Goal: Task Accomplishment & Management: Use online tool/utility

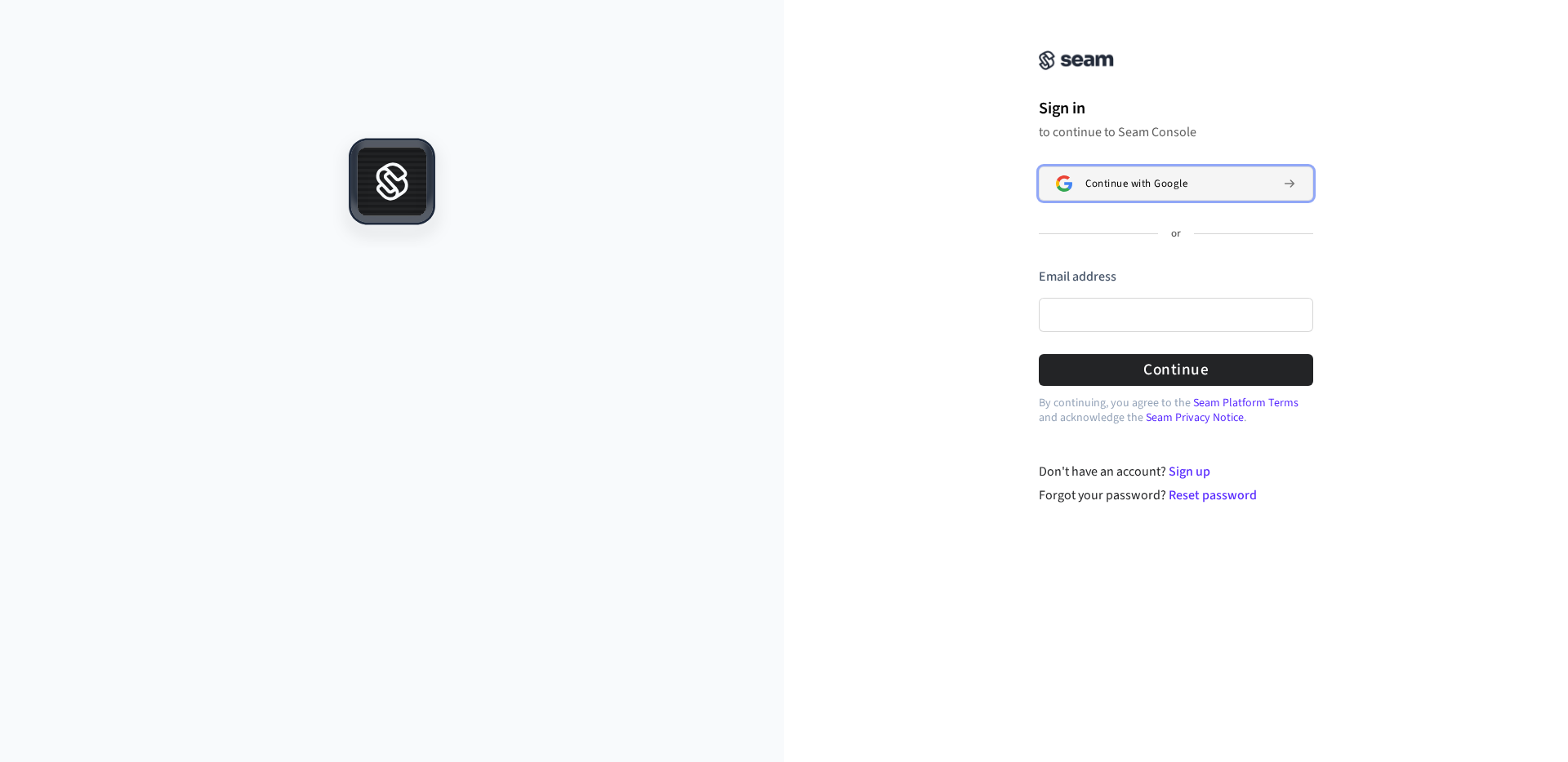
click at [1117, 185] on span "Continue with Google" at bounding box center [1137, 183] width 102 height 13
click at [1165, 187] on span "Continue with Google" at bounding box center [1137, 183] width 102 height 13
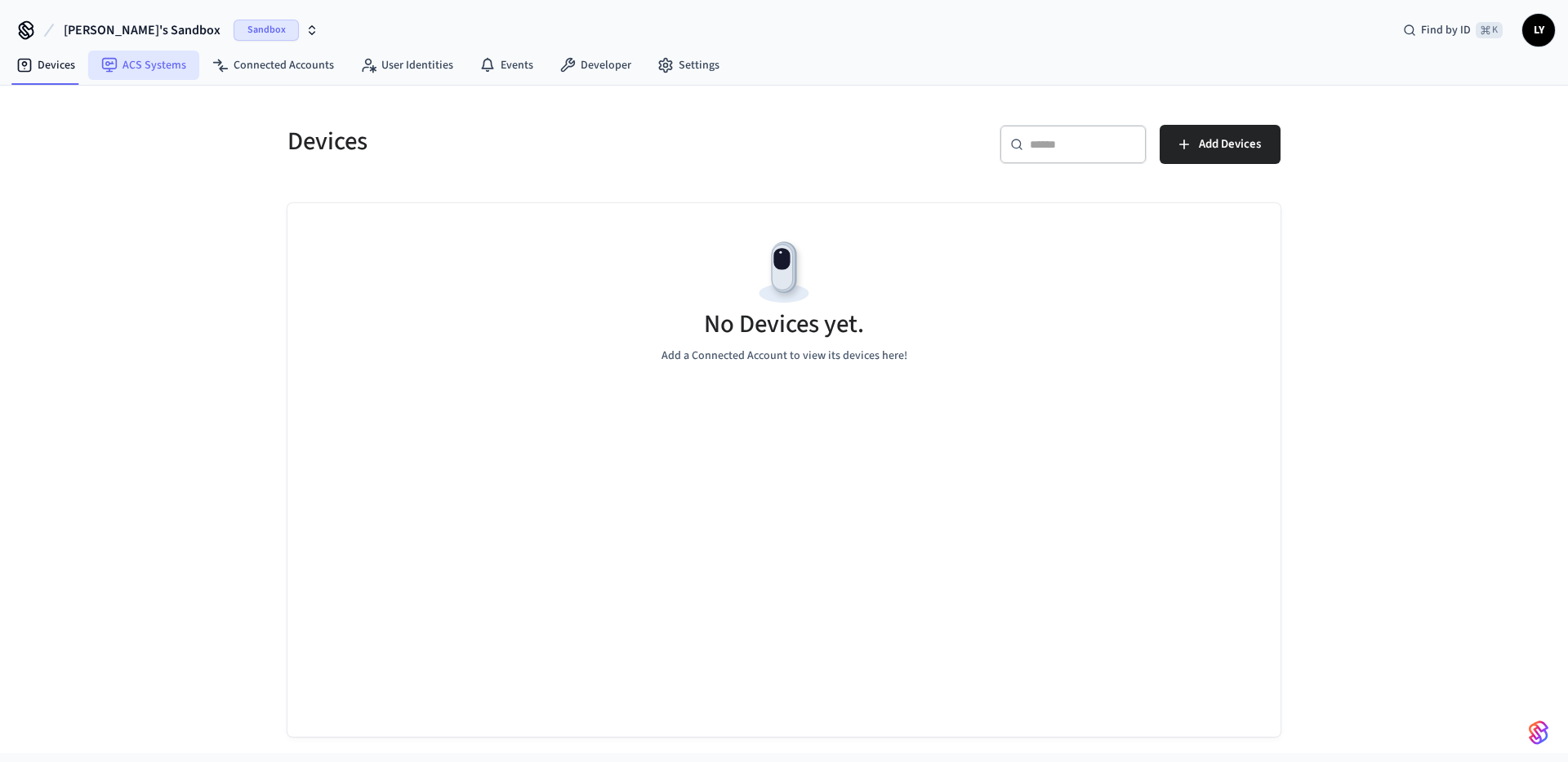
click at [139, 64] on link "ACS Systems" at bounding box center [143, 66] width 111 height 29
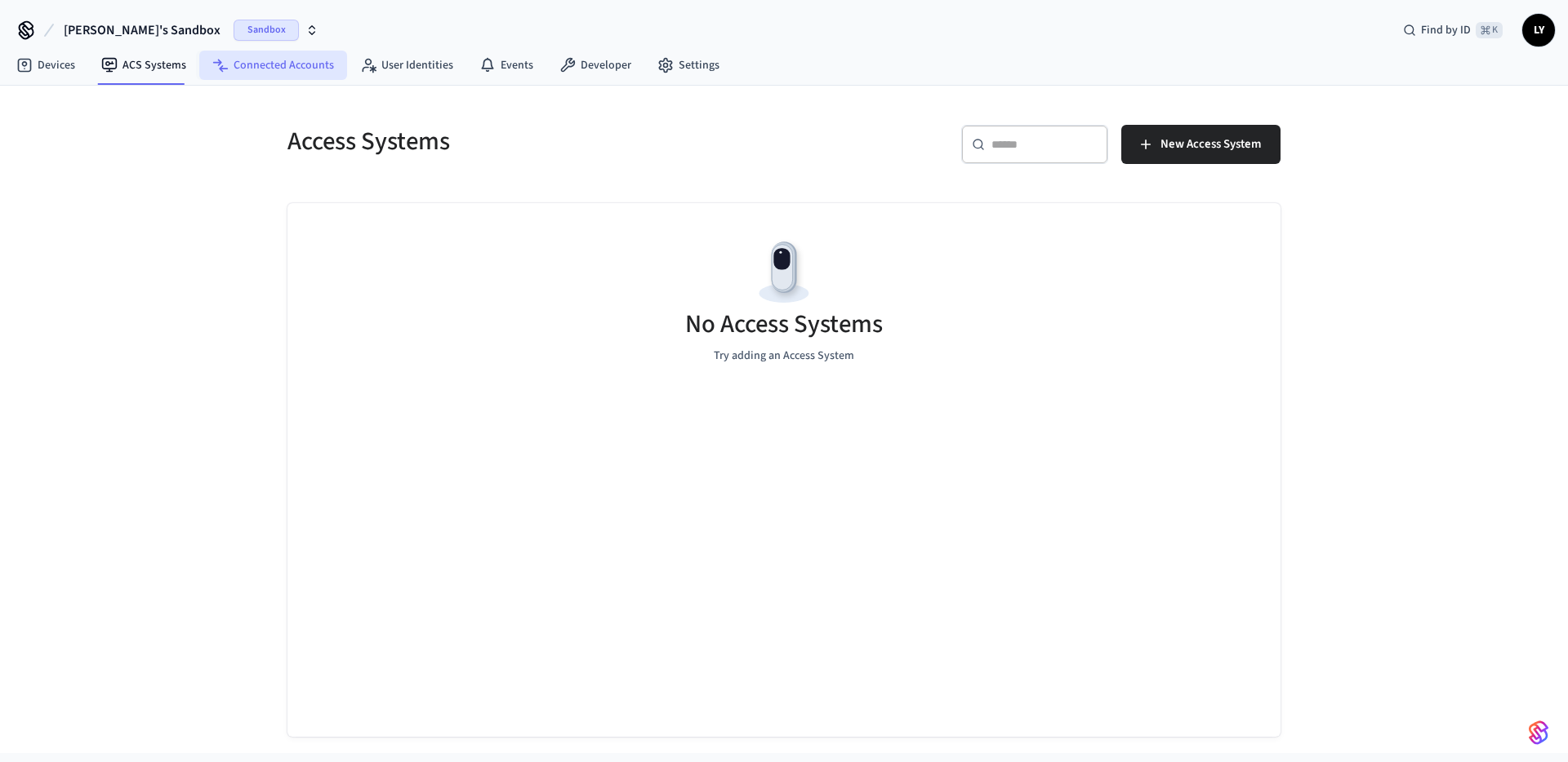
click at [230, 69] on link "Connected Accounts" at bounding box center [273, 66] width 148 height 29
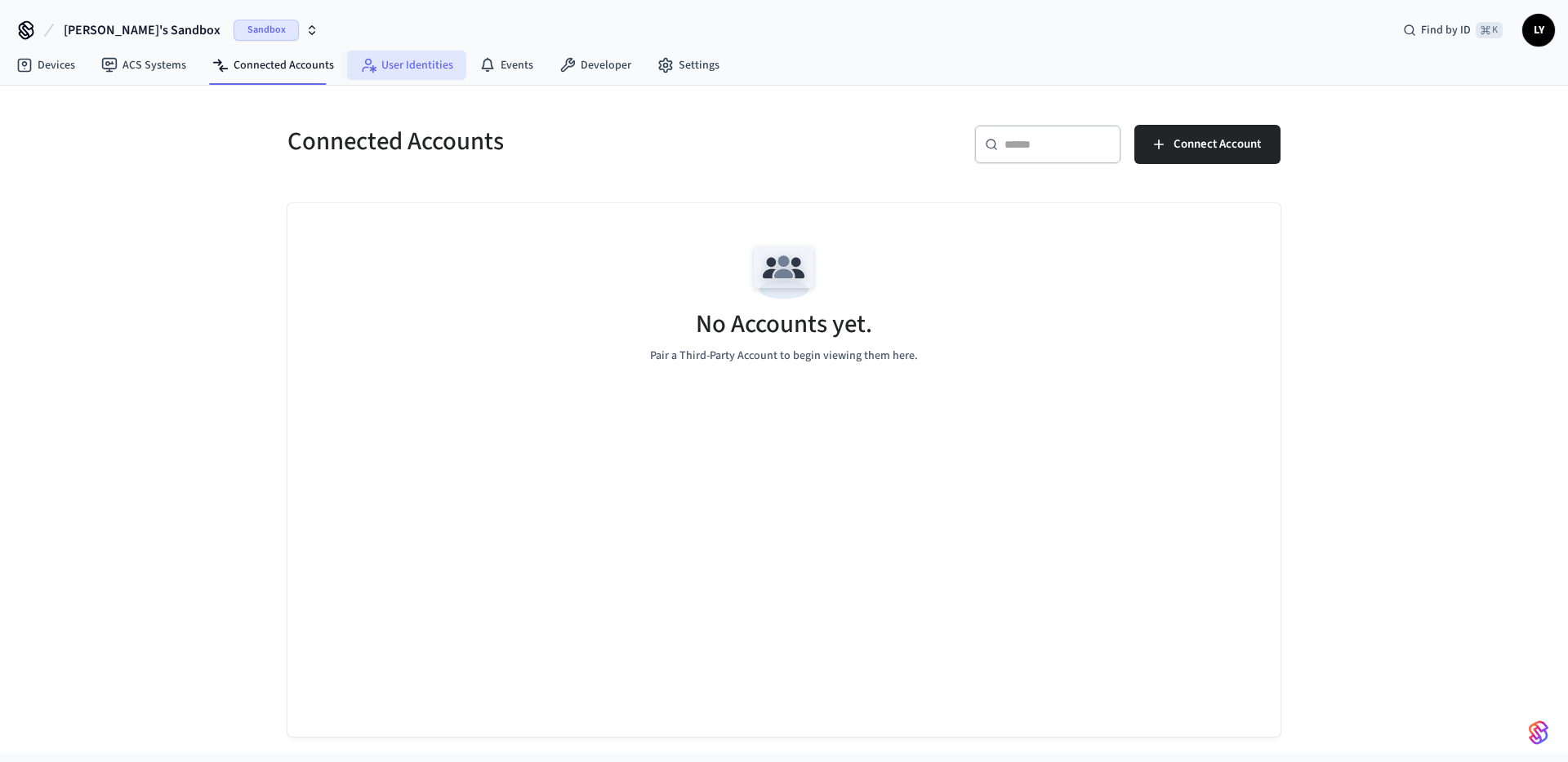
click at [385, 72] on link "User Identities" at bounding box center [407, 66] width 119 height 29
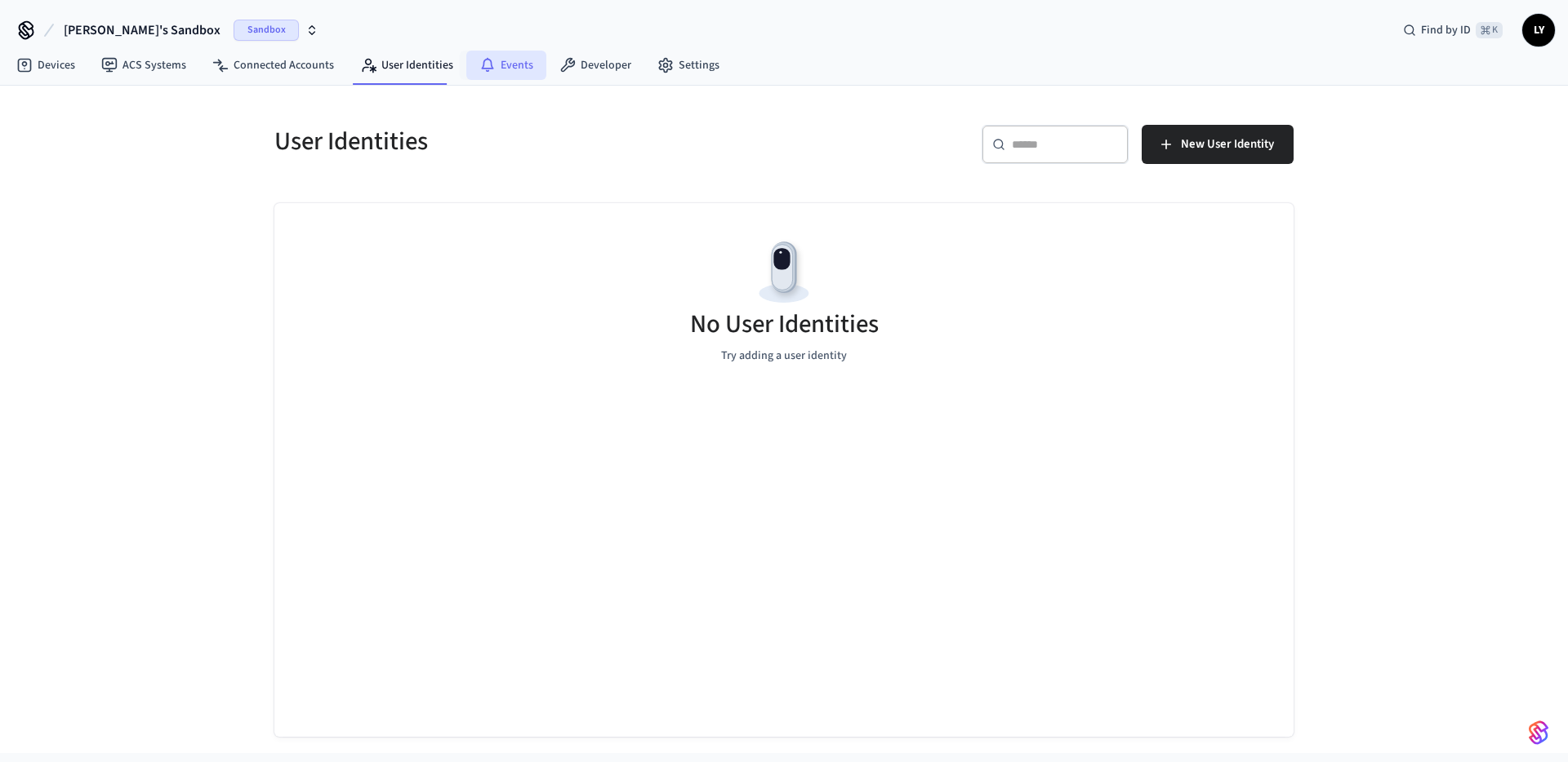
click at [529, 70] on link "Events" at bounding box center [506, 66] width 80 height 29
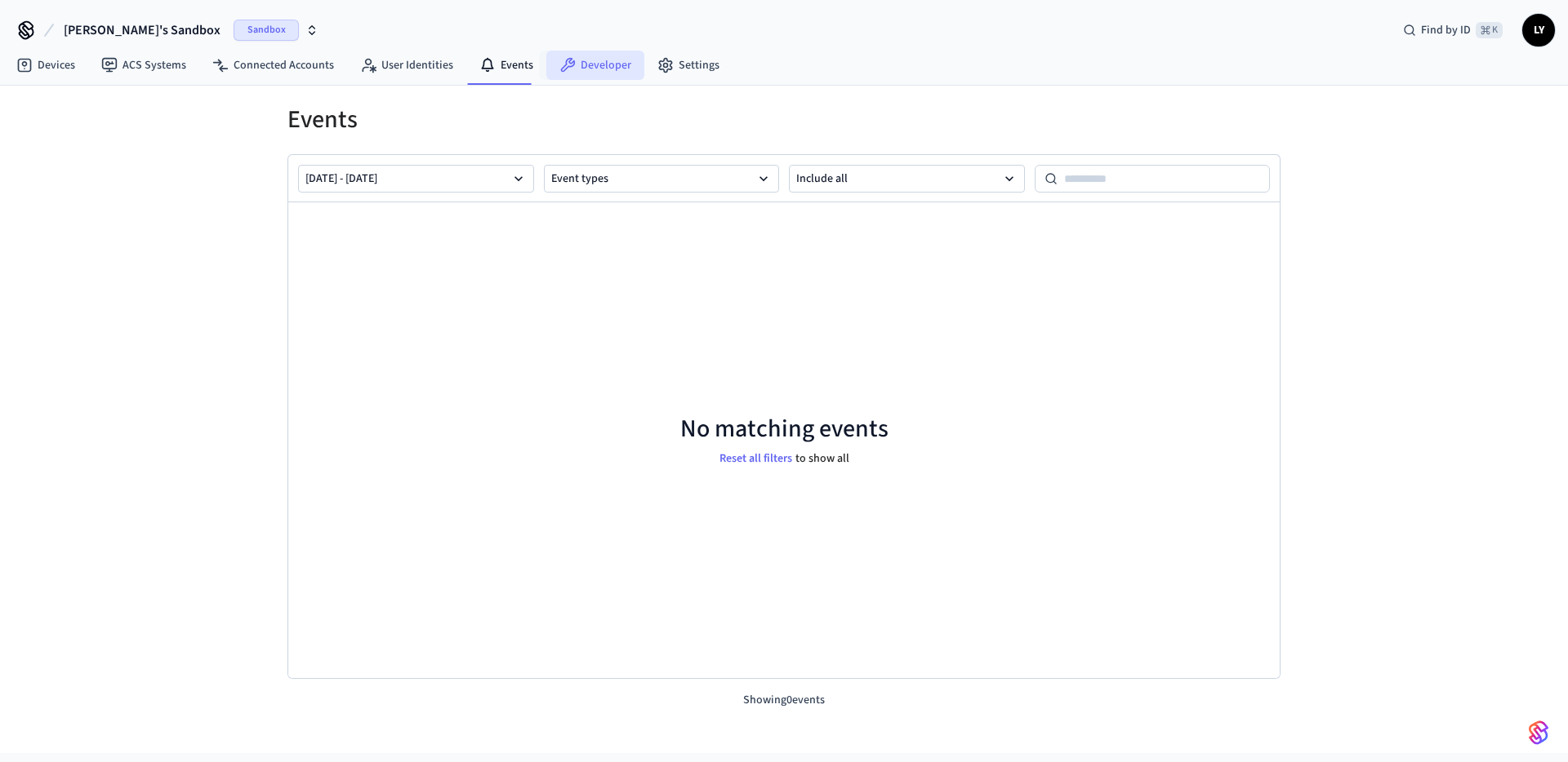
click at [575, 67] on link "Developer" at bounding box center [595, 66] width 98 height 29
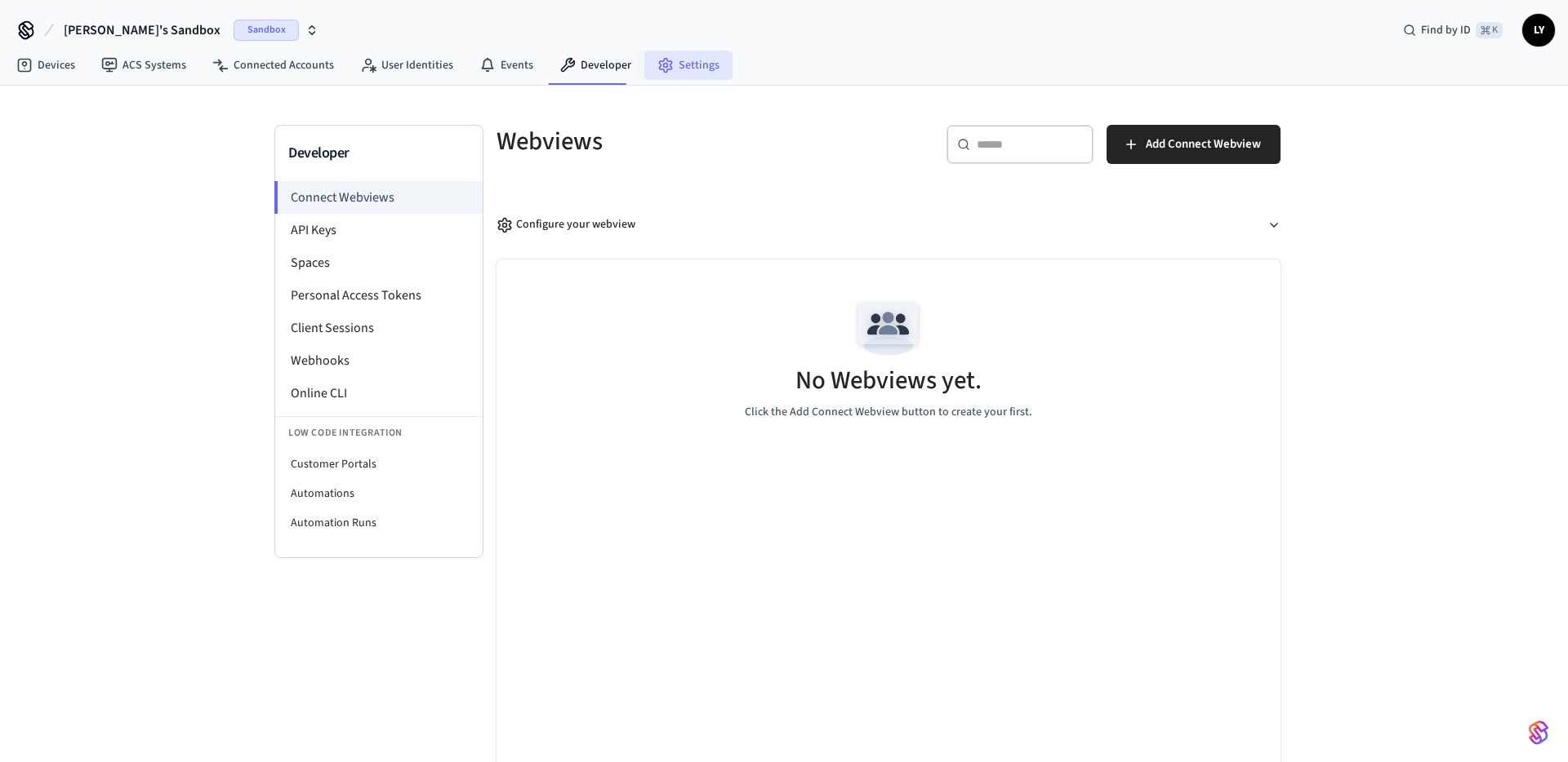
click at [673, 70] on link "Settings" at bounding box center [688, 66] width 88 height 29
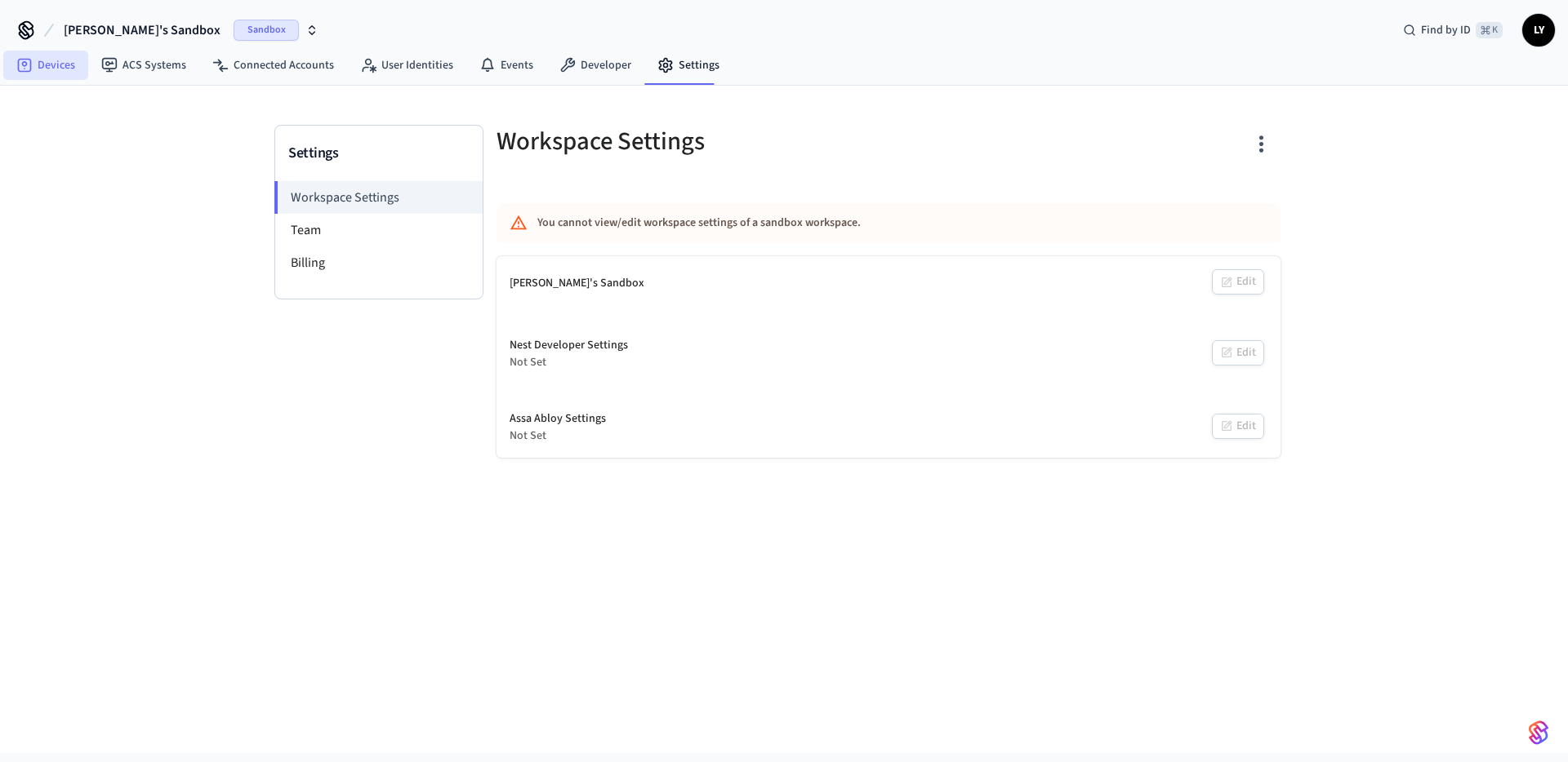
click at [22, 73] on link "Devices" at bounding box center [46, 66] width 85 height 29
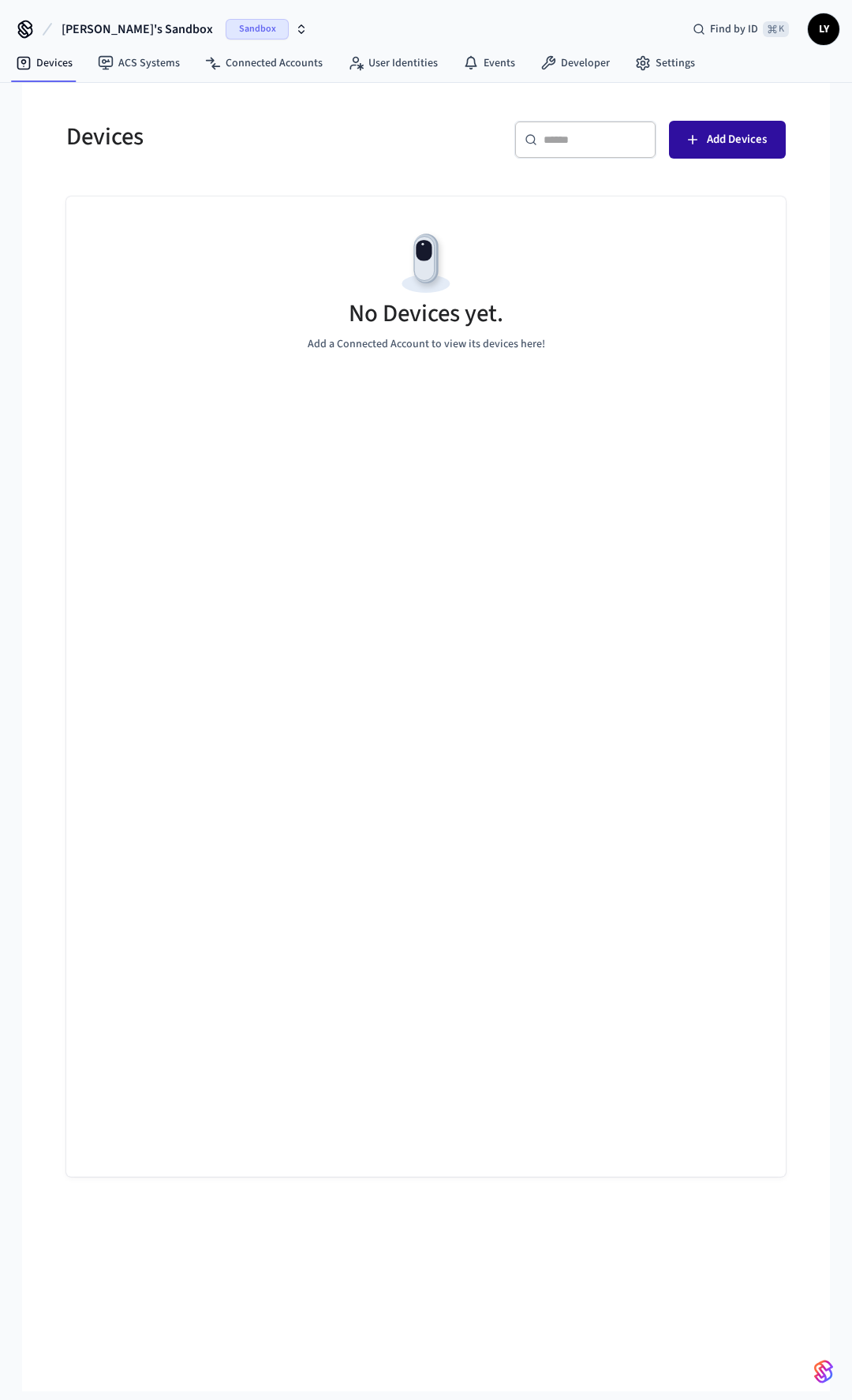
click at [708, 152] on button "Add Devices" at bounding box center [728, 139] width 117 height 38
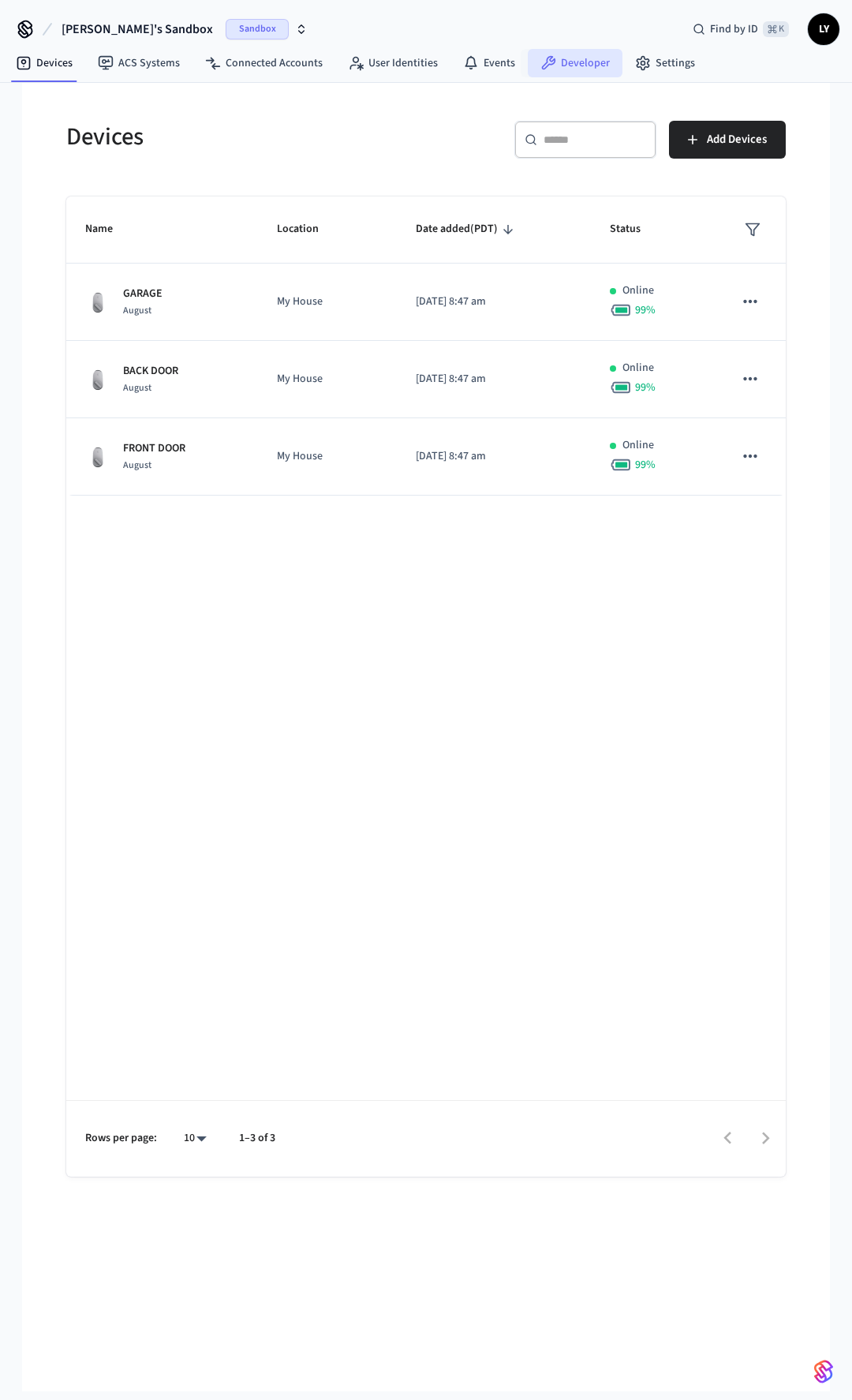
click at [583, 70] on link "Developer" at bounding box center [575, 63] width 94 height 28
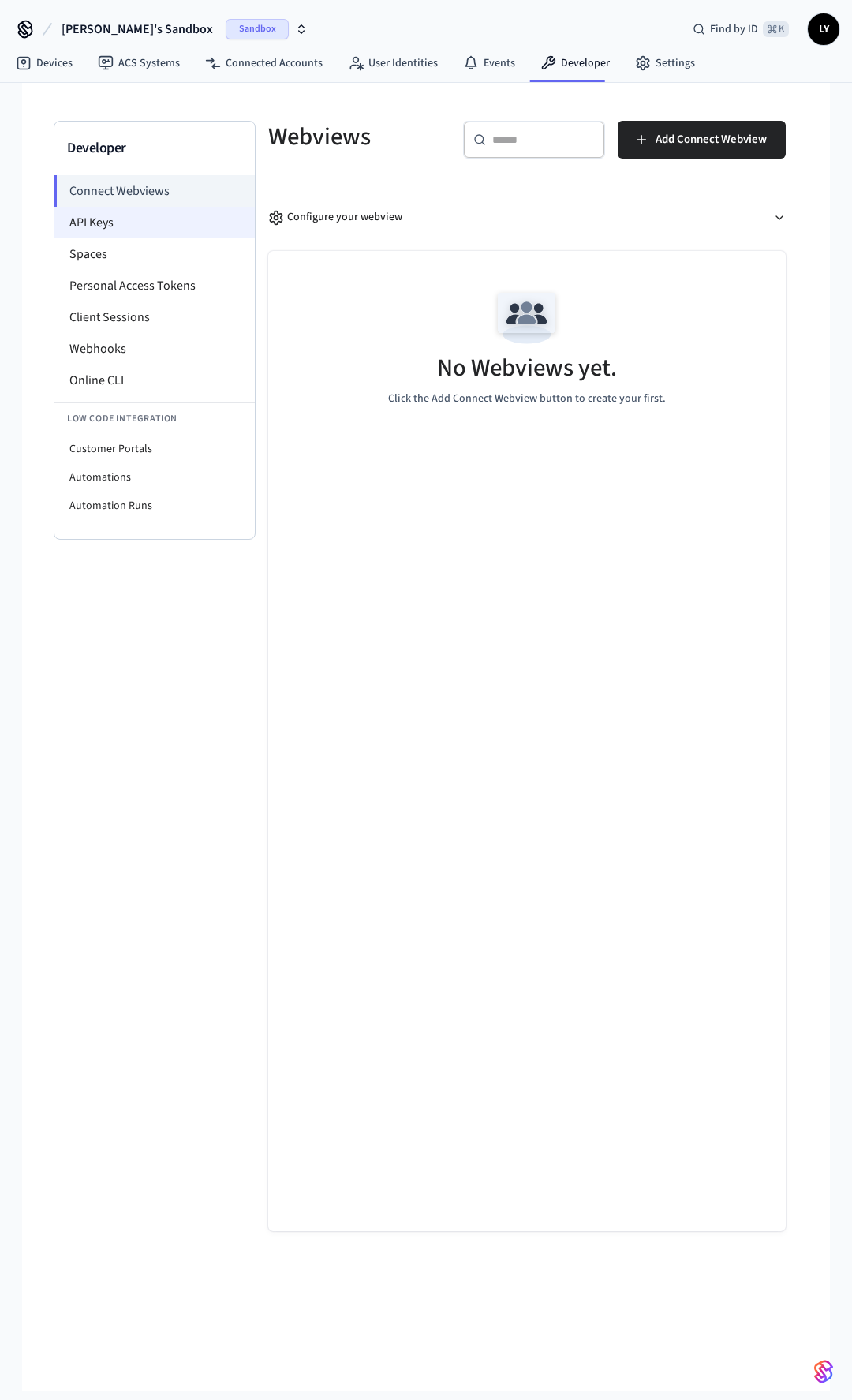
click at [202, 235] on li "API Keys" at bounding box center [155, 223] width 200 height 32
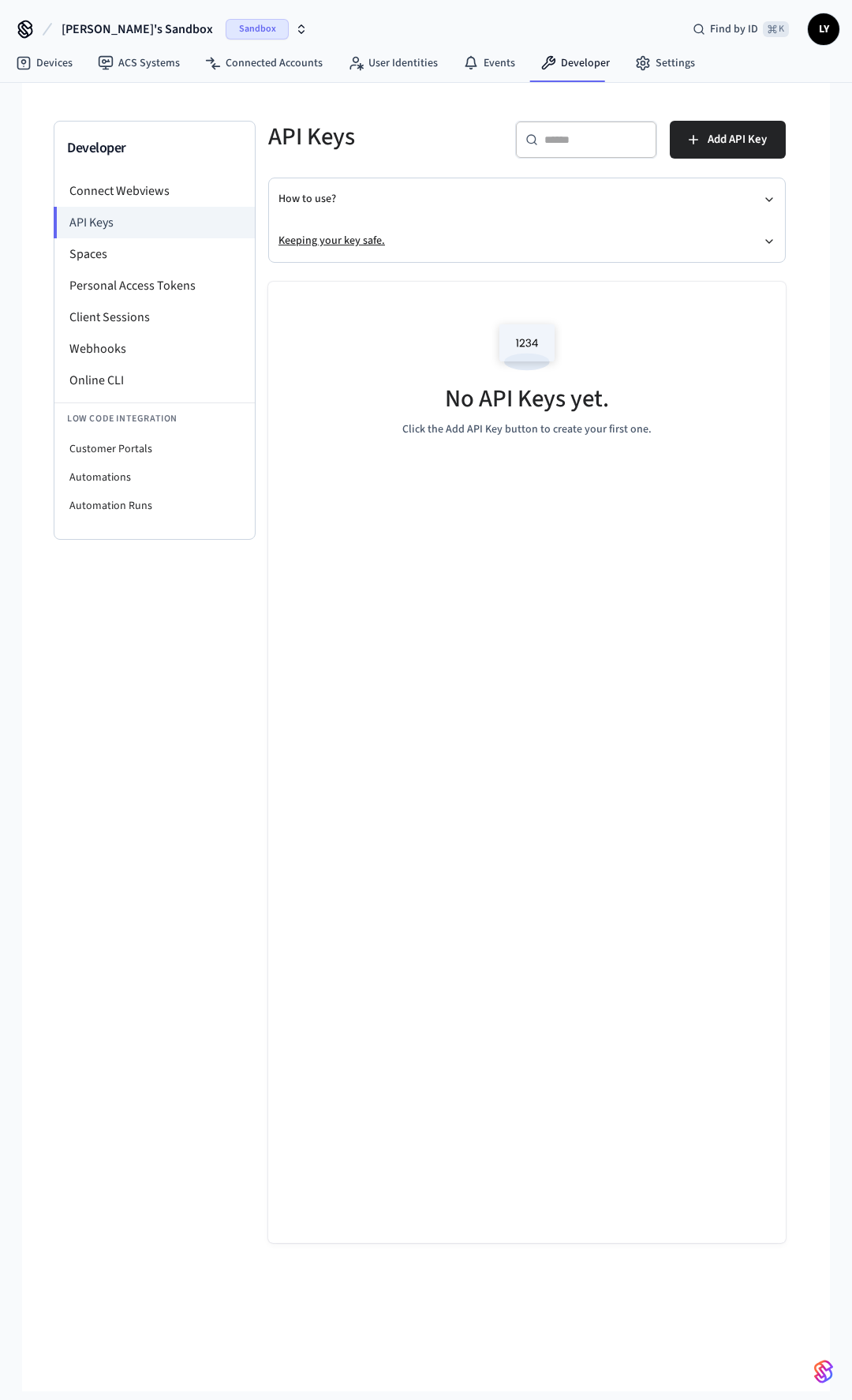
click at [672, 226] on button "Keeping your key safe." at bounding box center [527, 241] width 497 height 42
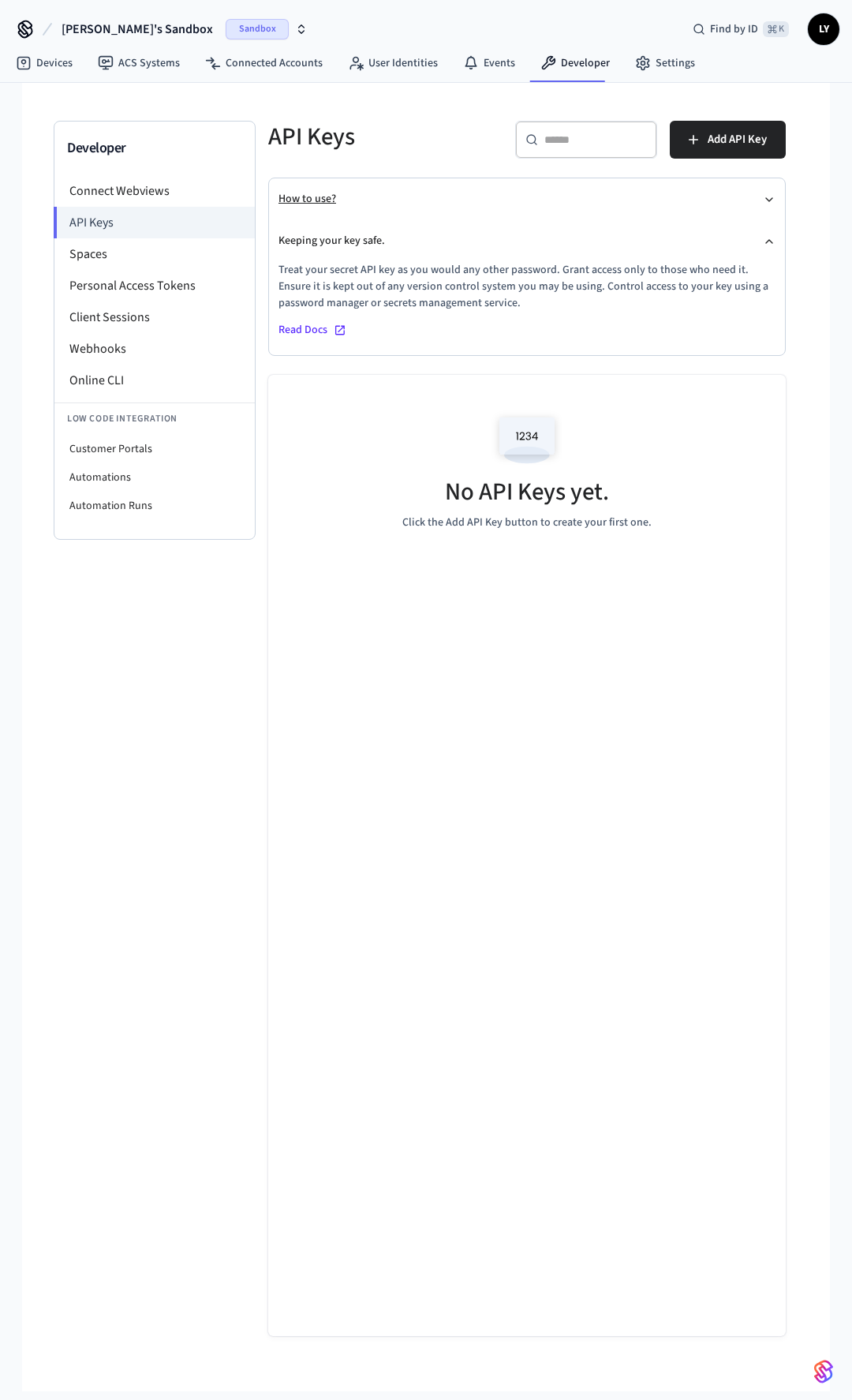
click at [689, 196] on button "How to use?" at bounding box center [527, 200] width 497 height 42
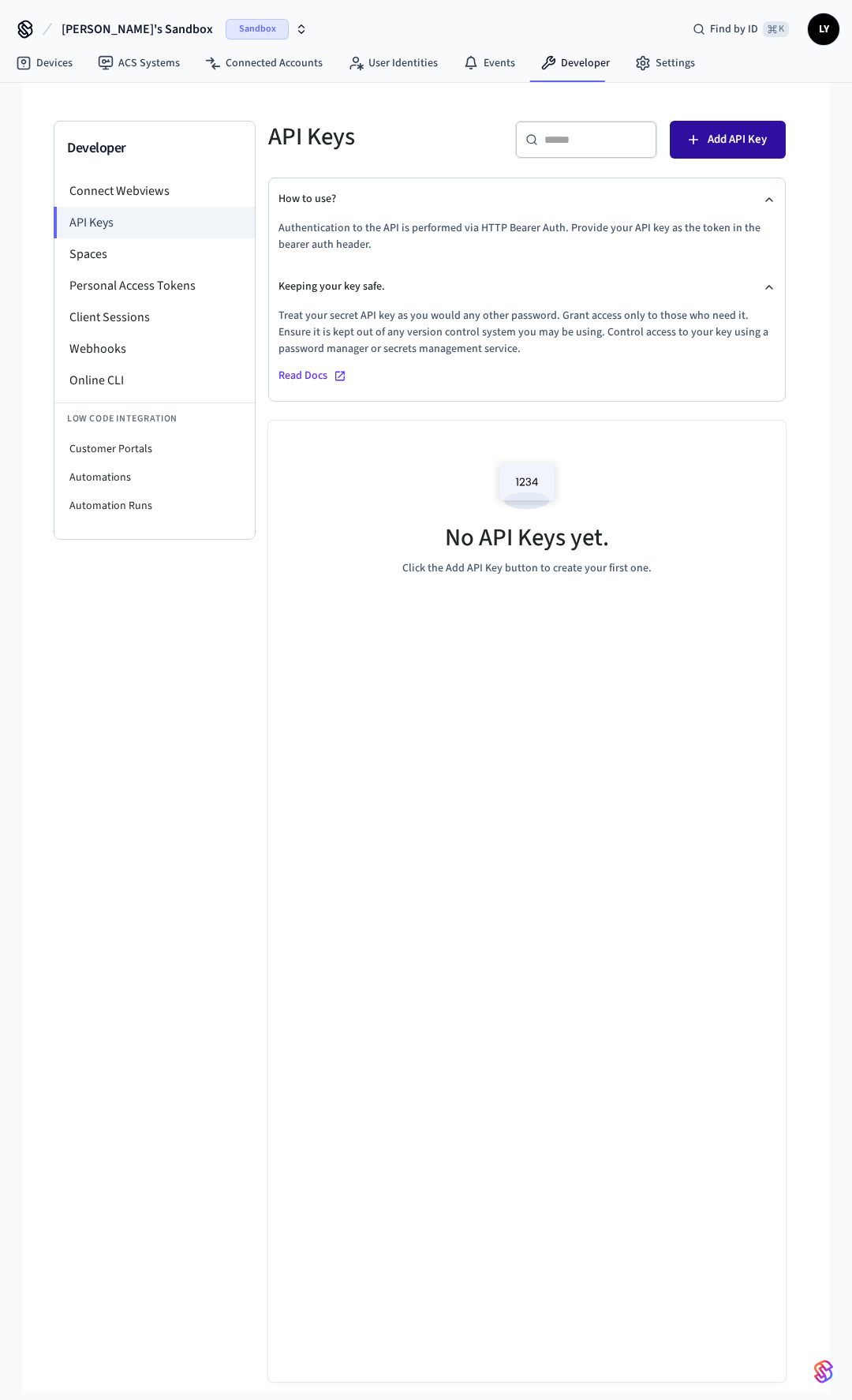
click at [723, 148] on span "Add API Key" at bounding box center [738, 139] width 59 height 21
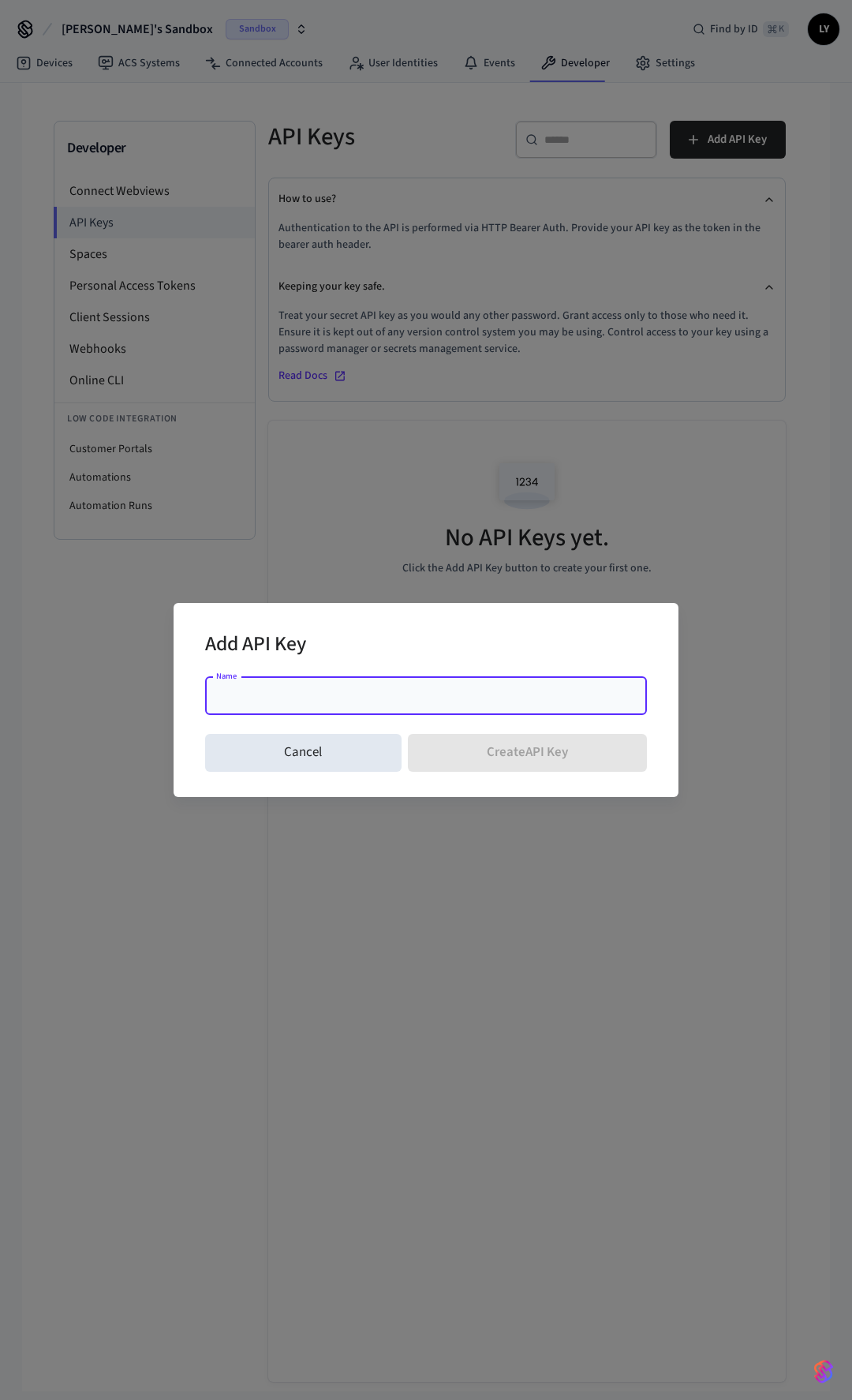
click at [428, 711] on div "Name" at bounding box center [426, 696] width 442 height 38
type input "********"
click at [503, 751] on button "Create API Key" at bounding box center [527, 753] width 240 height 38
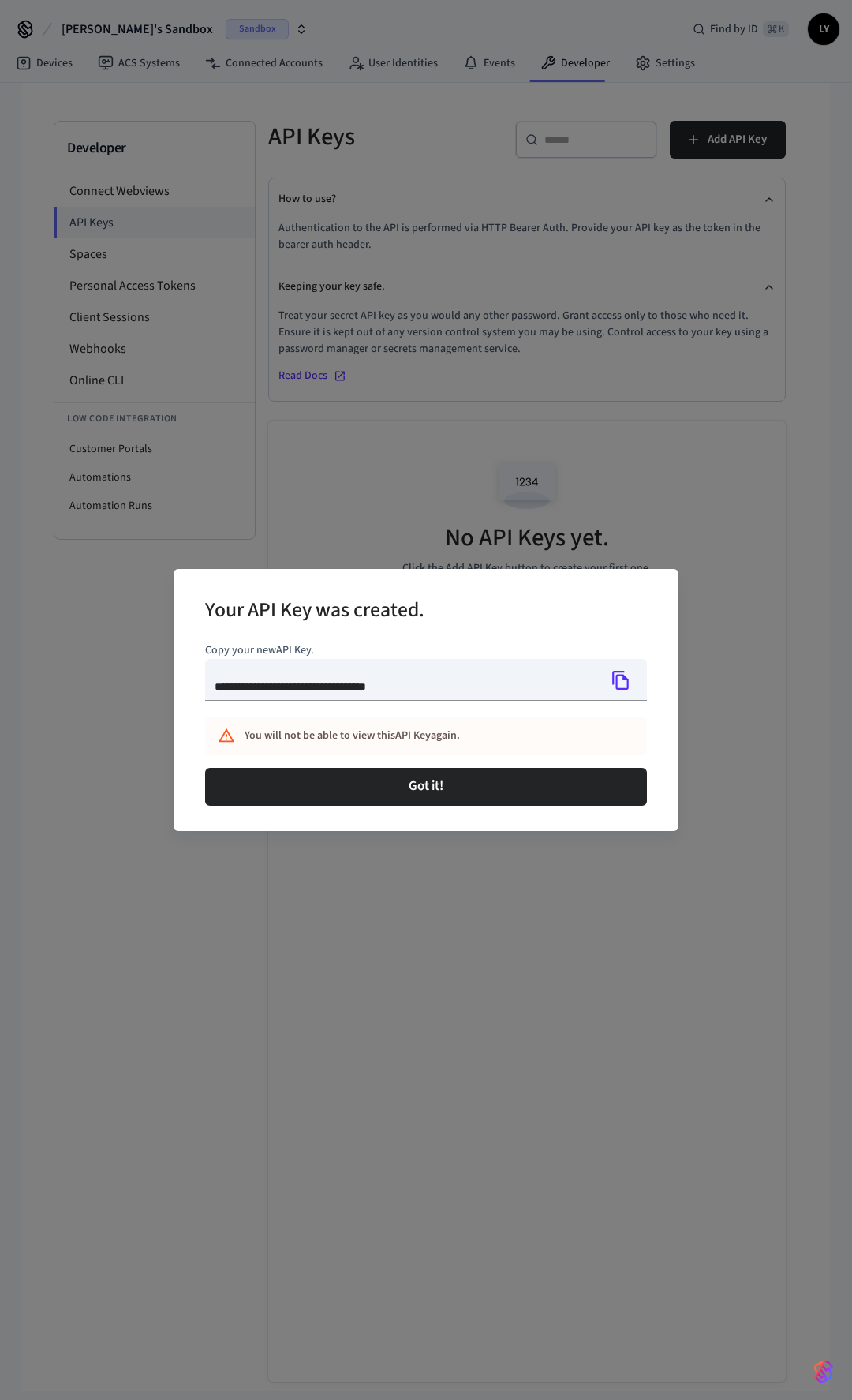
type input "**********"
click at [619, 680] on icon "Copy" at bounding box center [621, 680] width 21 height 21
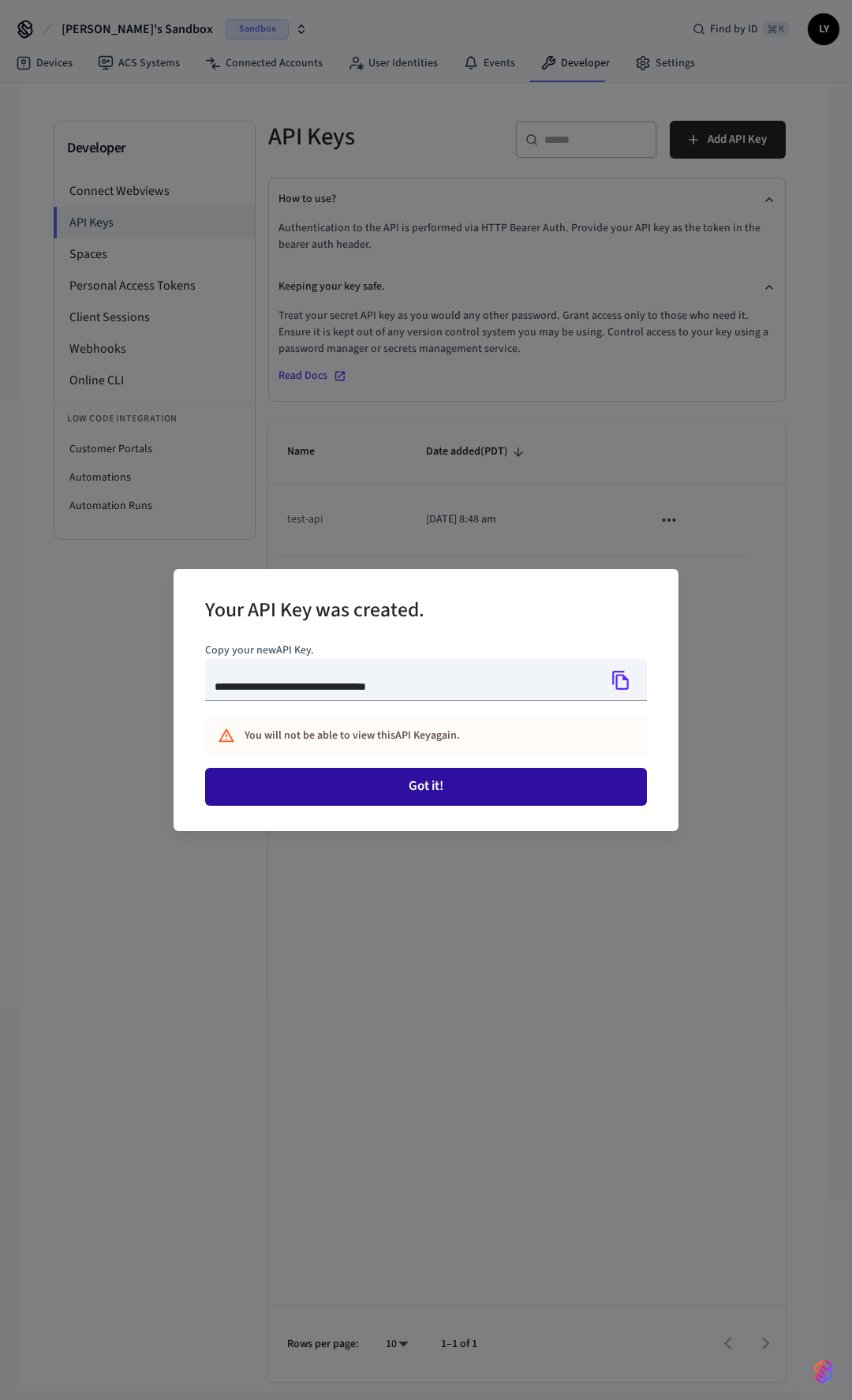
click at [426, 777] on button "Got it!" at bounding box center [426, 786] width 442 height 38
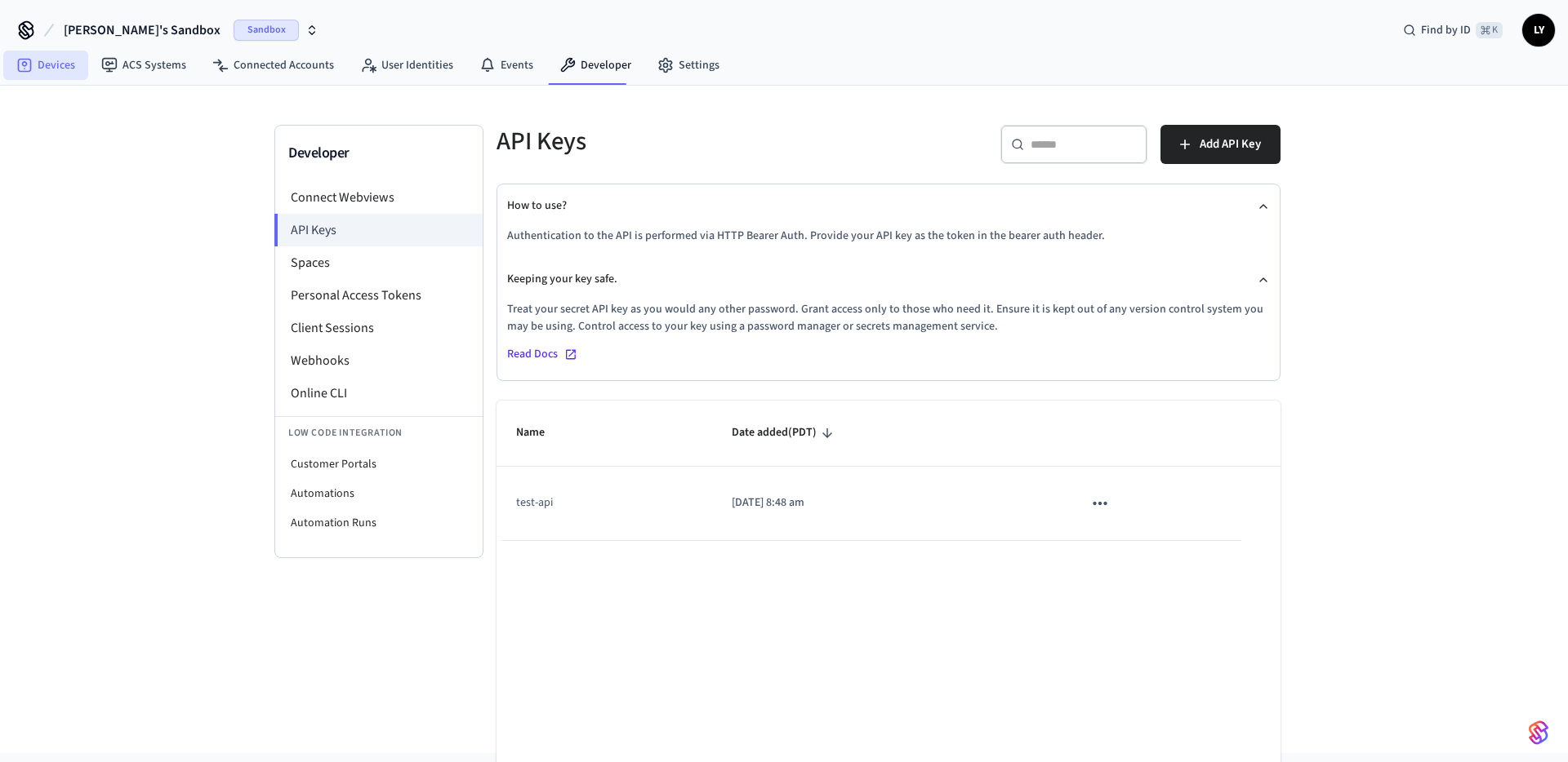
click at [48, 67] on link "Devices" at bounding box center [46, 66] width 85 height 29
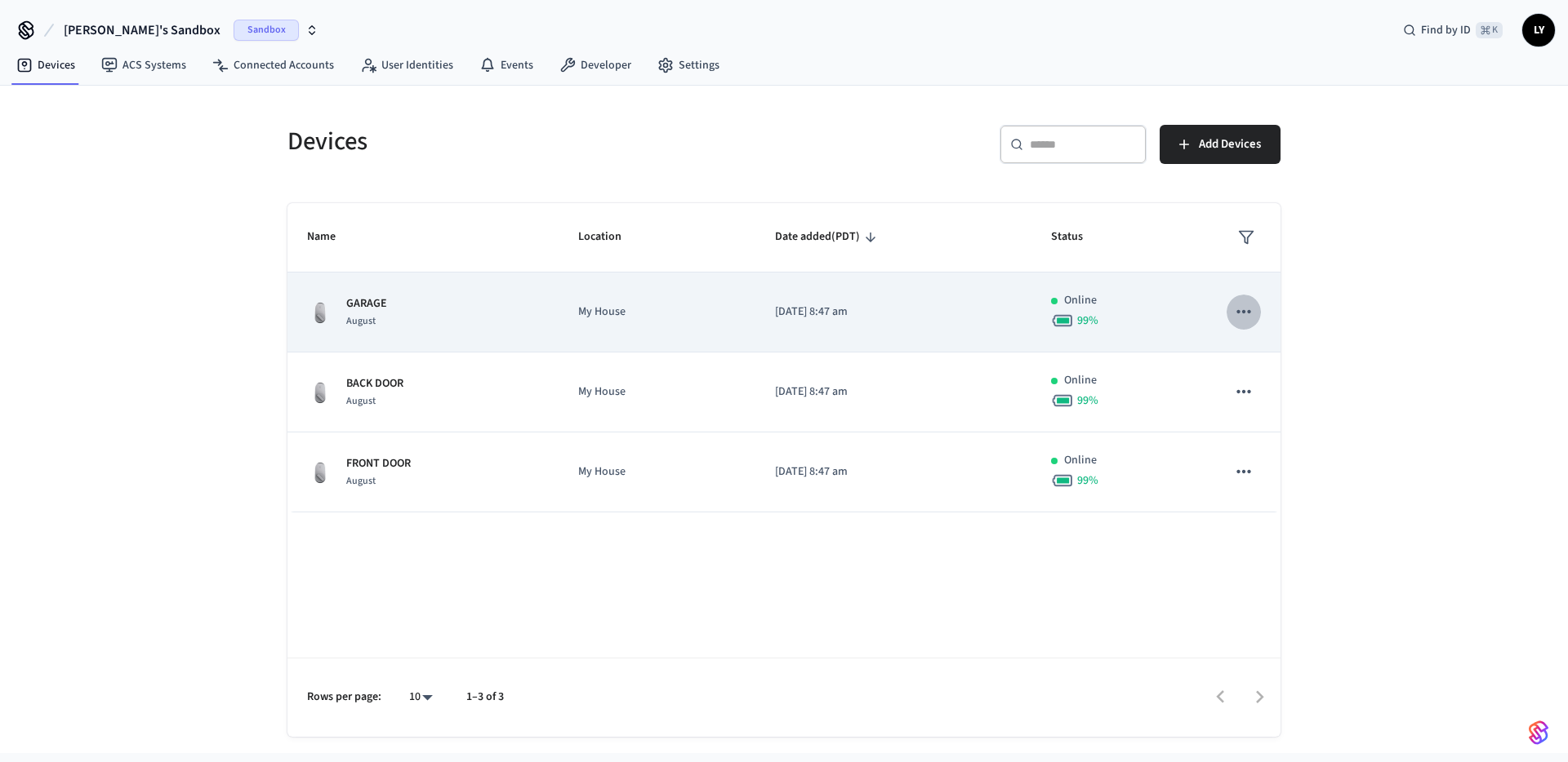
click at [881, 315] on icon "sticky table" at bounding box center [1244, 312] width 22 height 22
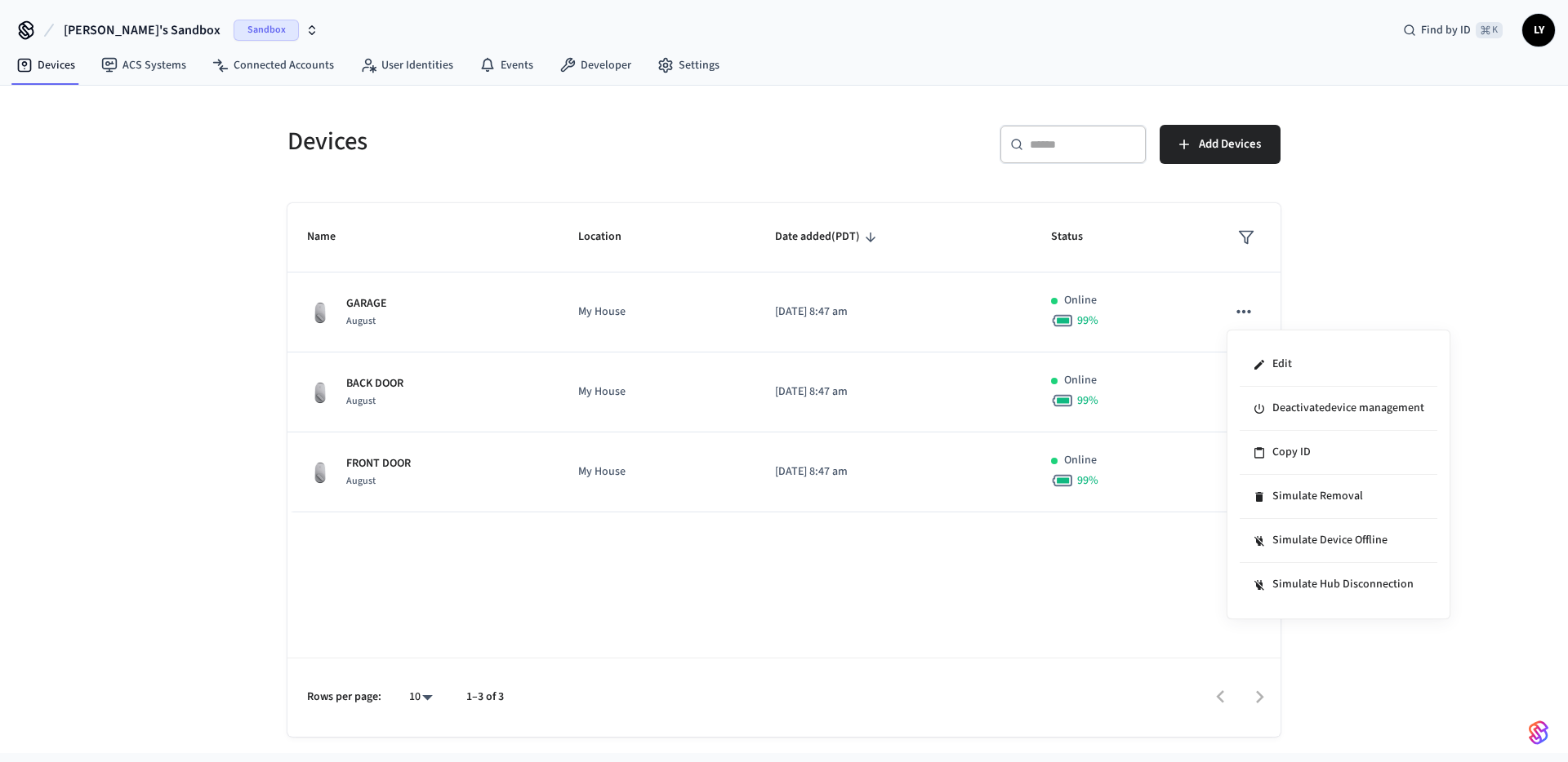
click at [881, 259] on div at bounding box center [784, 381] width 1568 height 762
